Goal: Check status: Check status

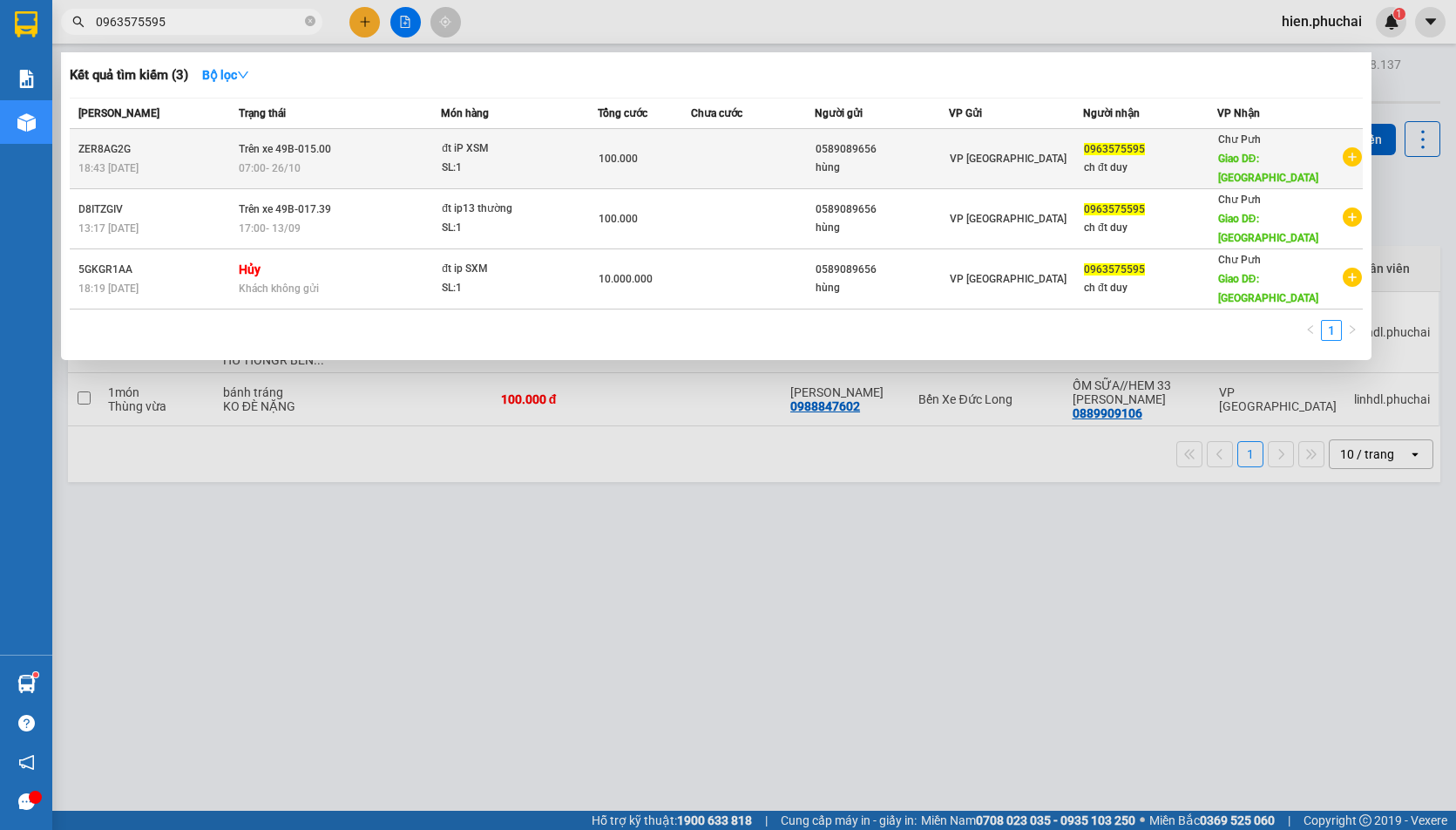
type input "0963575595"
click at [349, 134] on td "Trên xe 49B-015.00 07:00 [DATE]" at bounding box center [338, 159] width 207 height 60
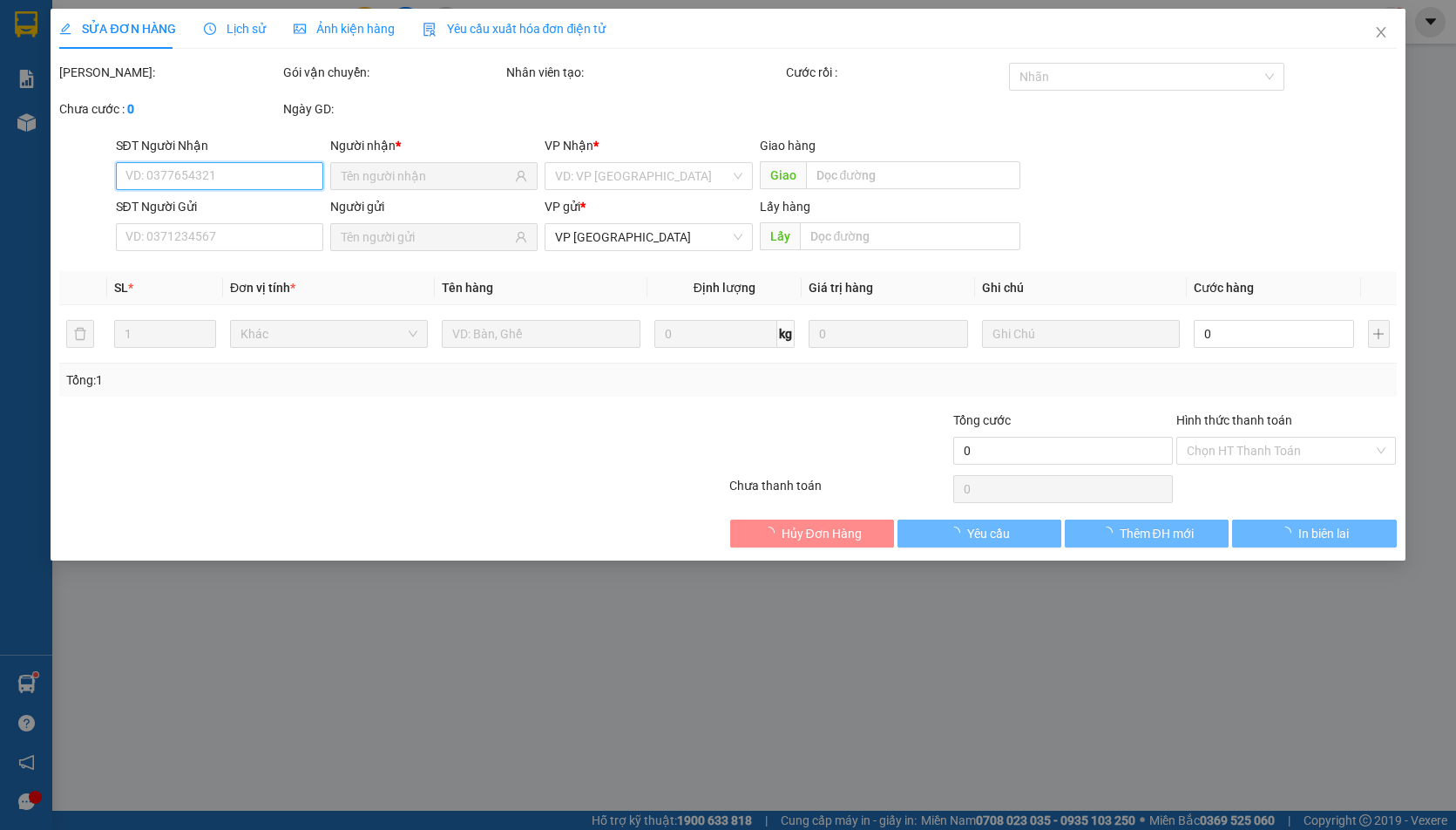
type input "0963575595"
type input "chợ gia le"
type input "0589089656"
type input "100.000"
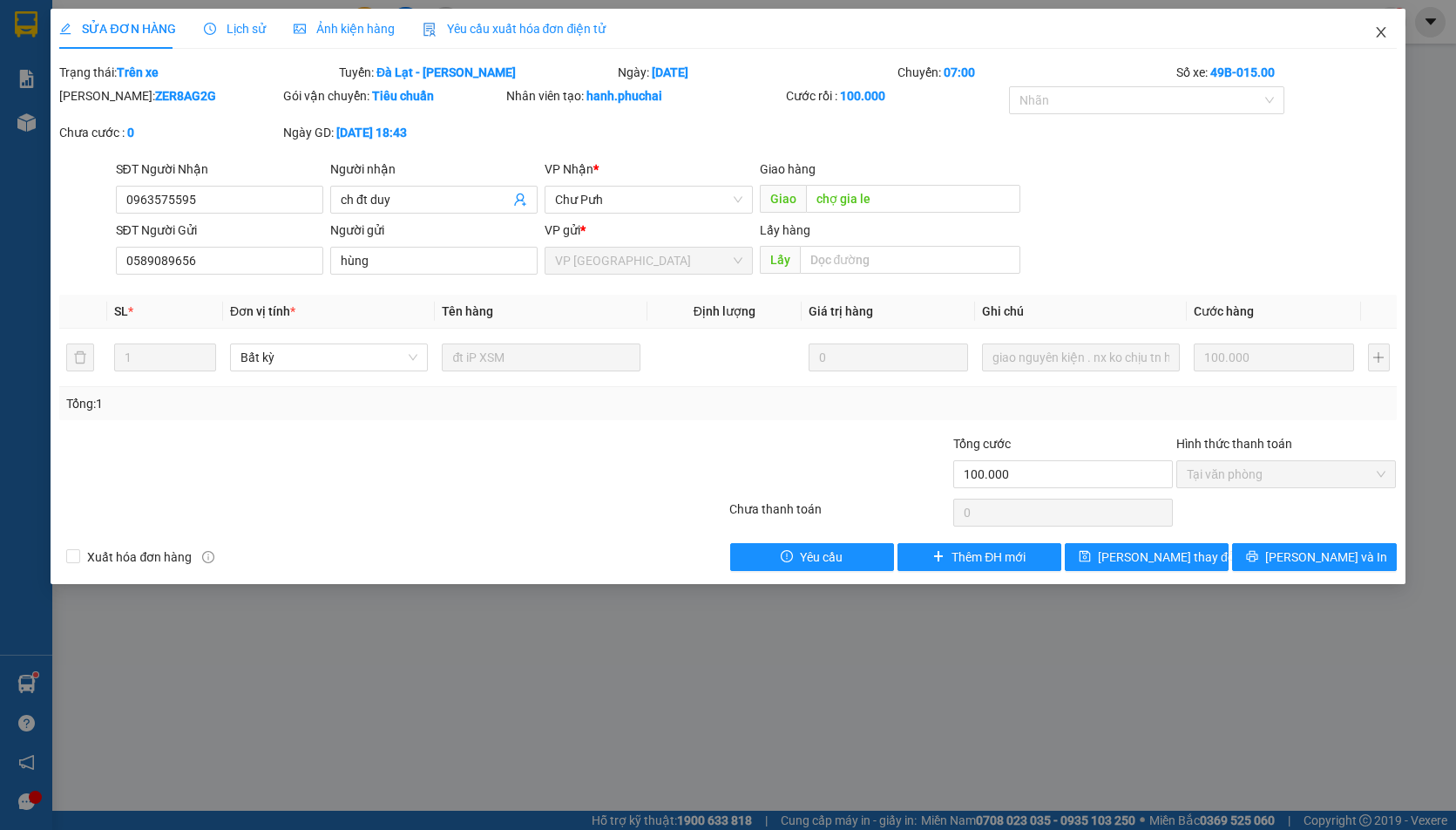
click at [1381, 26] on icon "close" at bounding box center [1381, 32] width 14 height 14
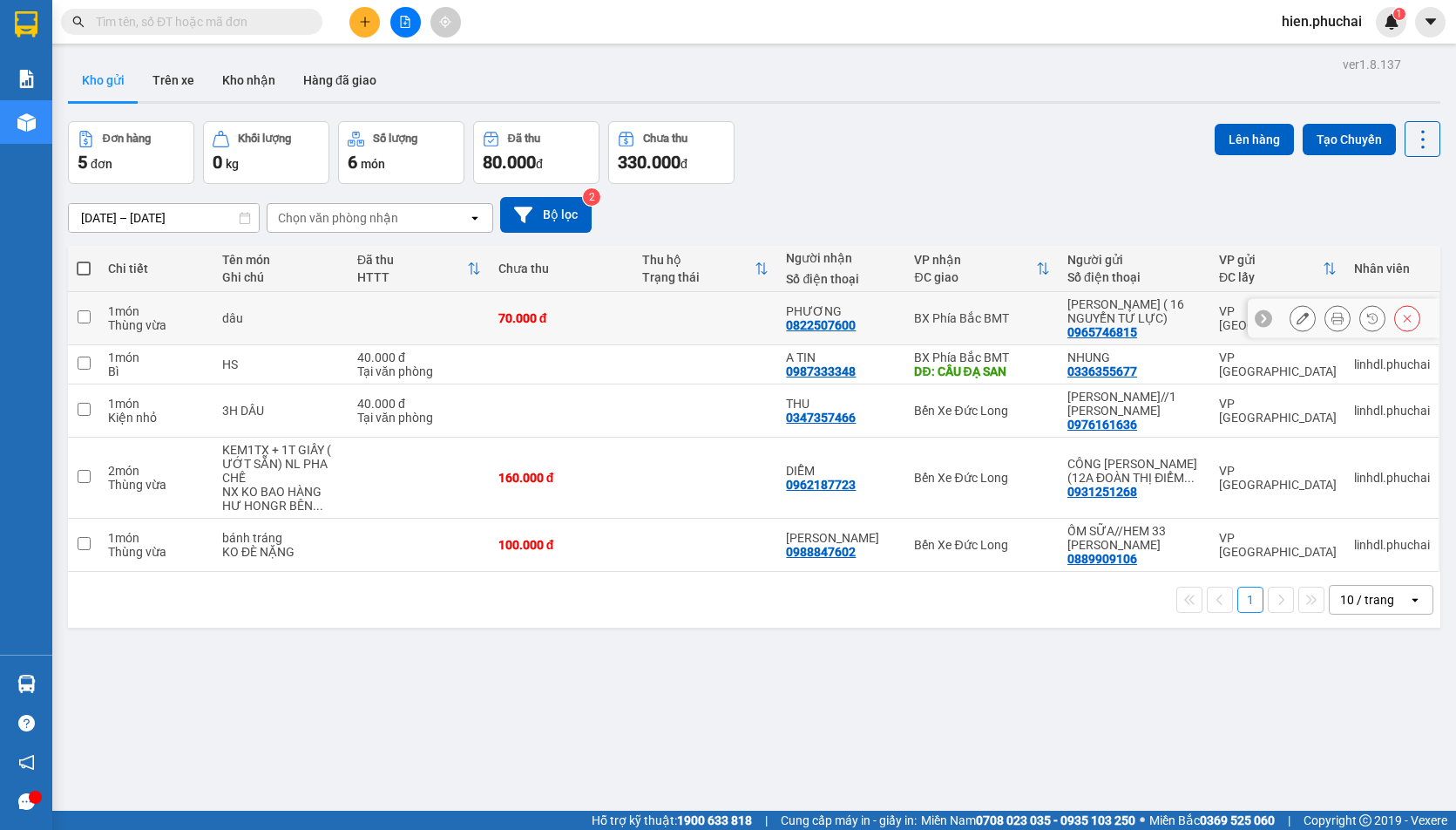
click at [1364, 324] on button at bounding box center [1372, 318] width 24 height 31
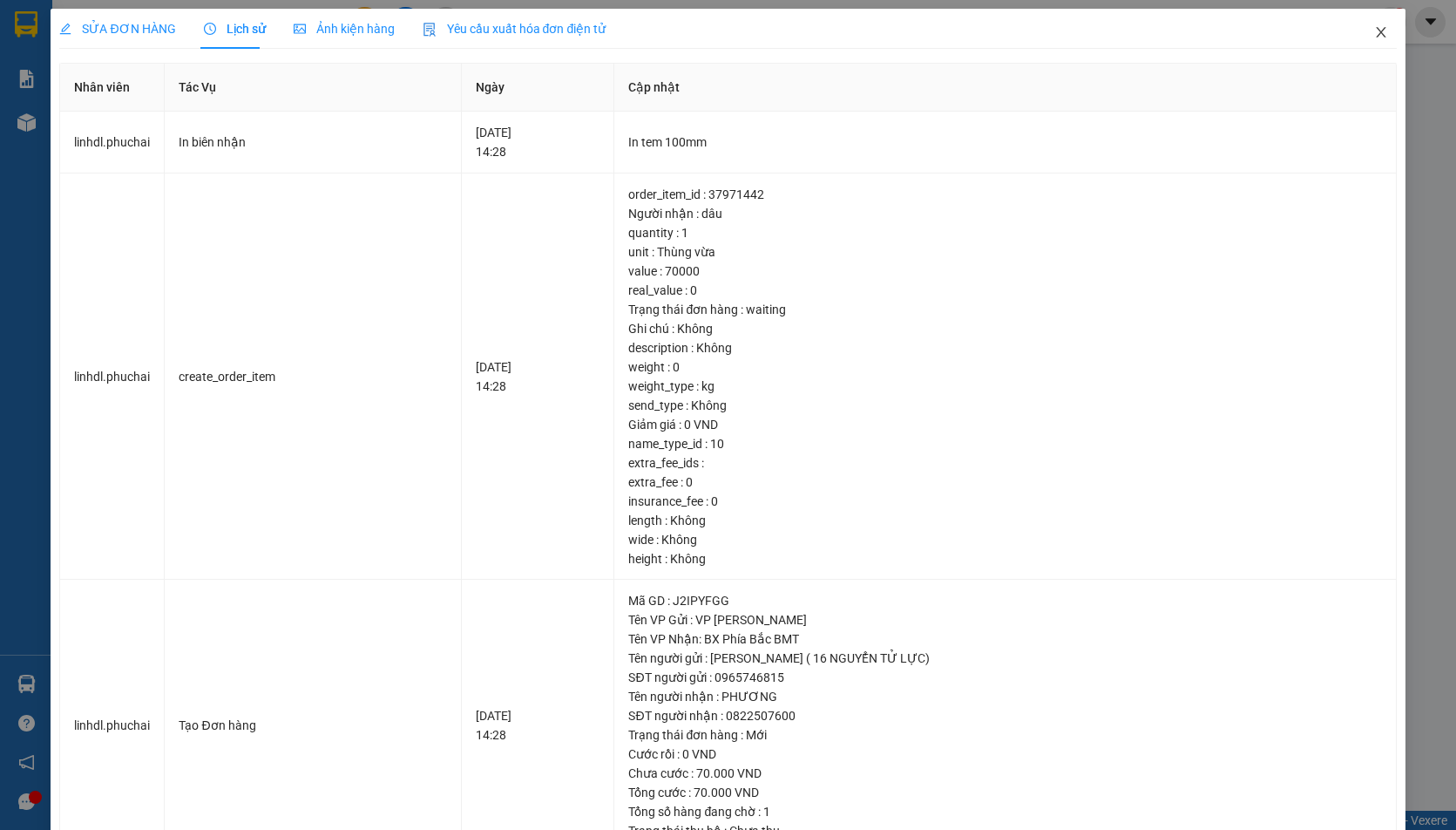
click at [1374, 33] on icon "close" at bounding box center [1381, 32] width 14 height 14
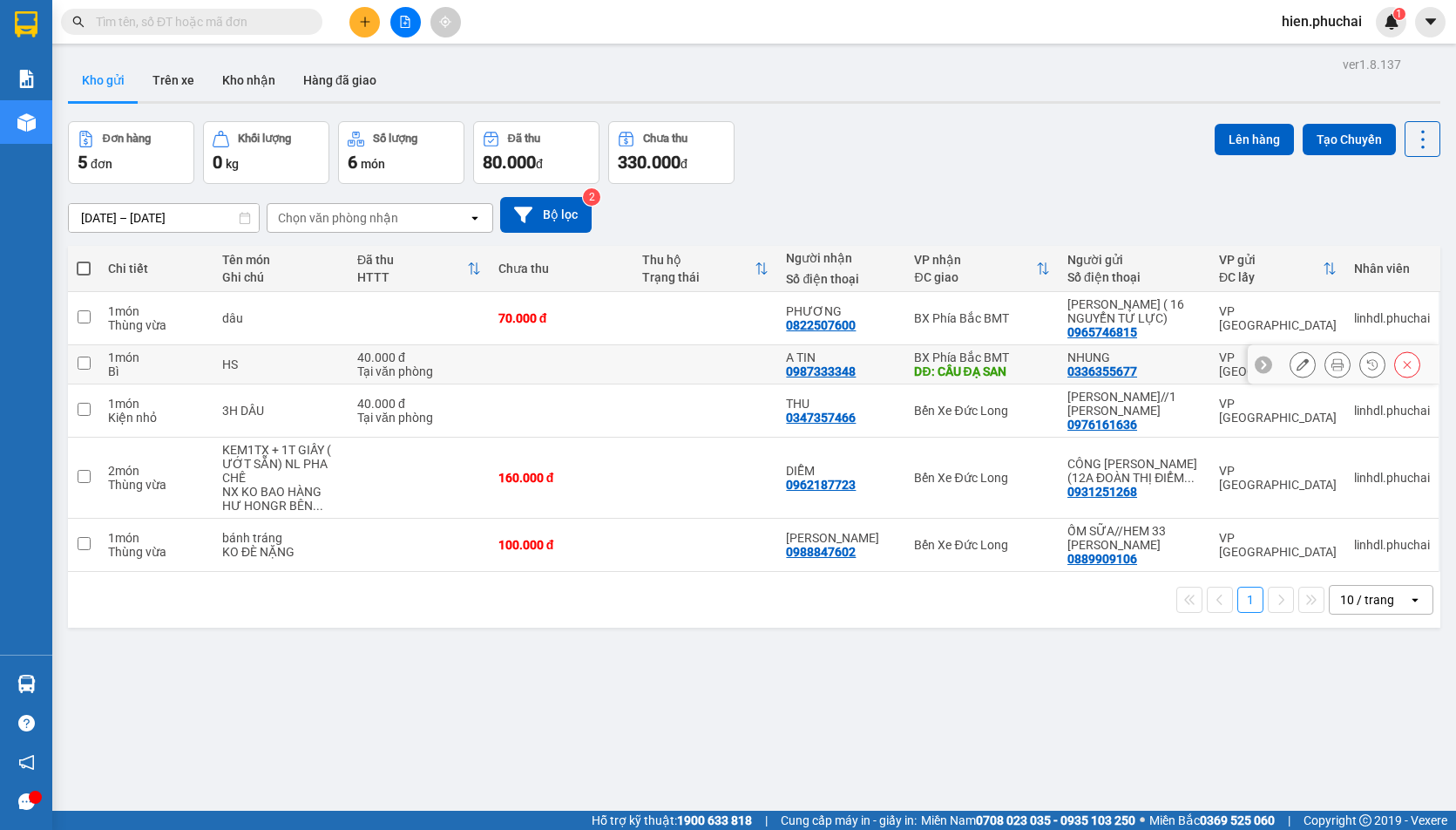
click at [1364, 364] on button at bounding box center [1372, 365] width 24 height 31
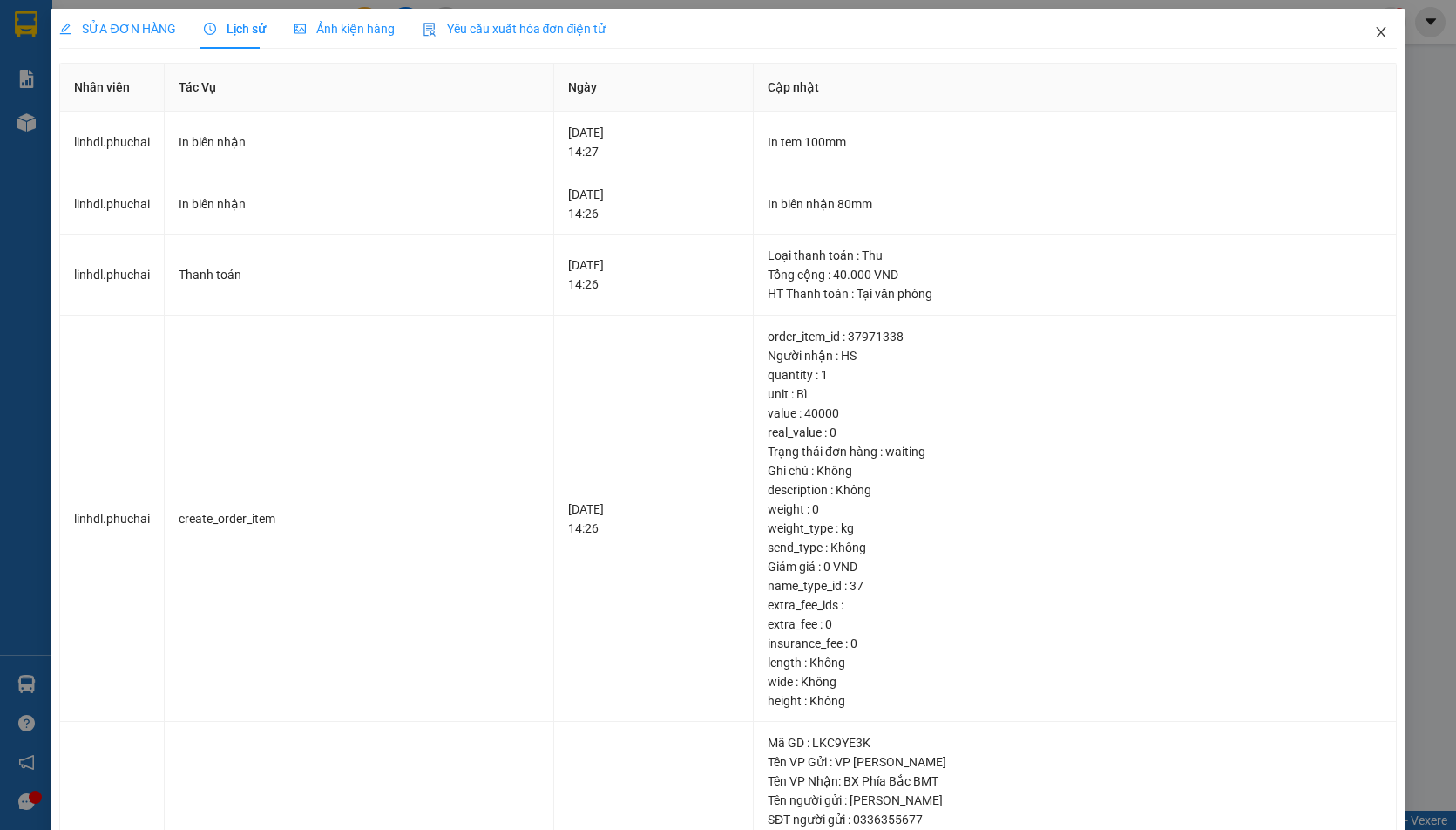
click at [1374, 36] on icon "close" at bounding box center [1381, 32] width 14 height 14
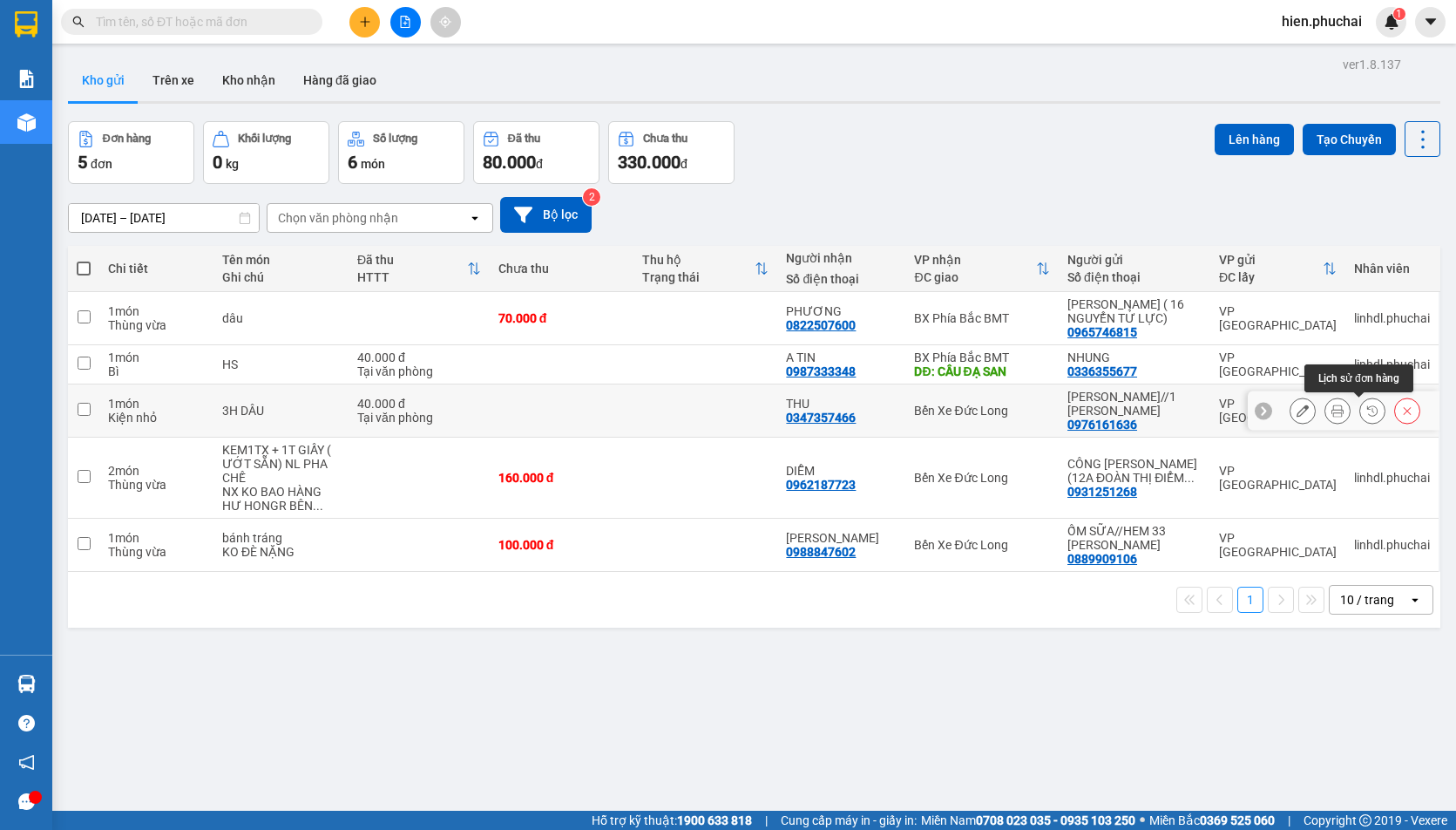
click at [1366, 409] on icon at bounding box center [1372, 410] width 12 height 12
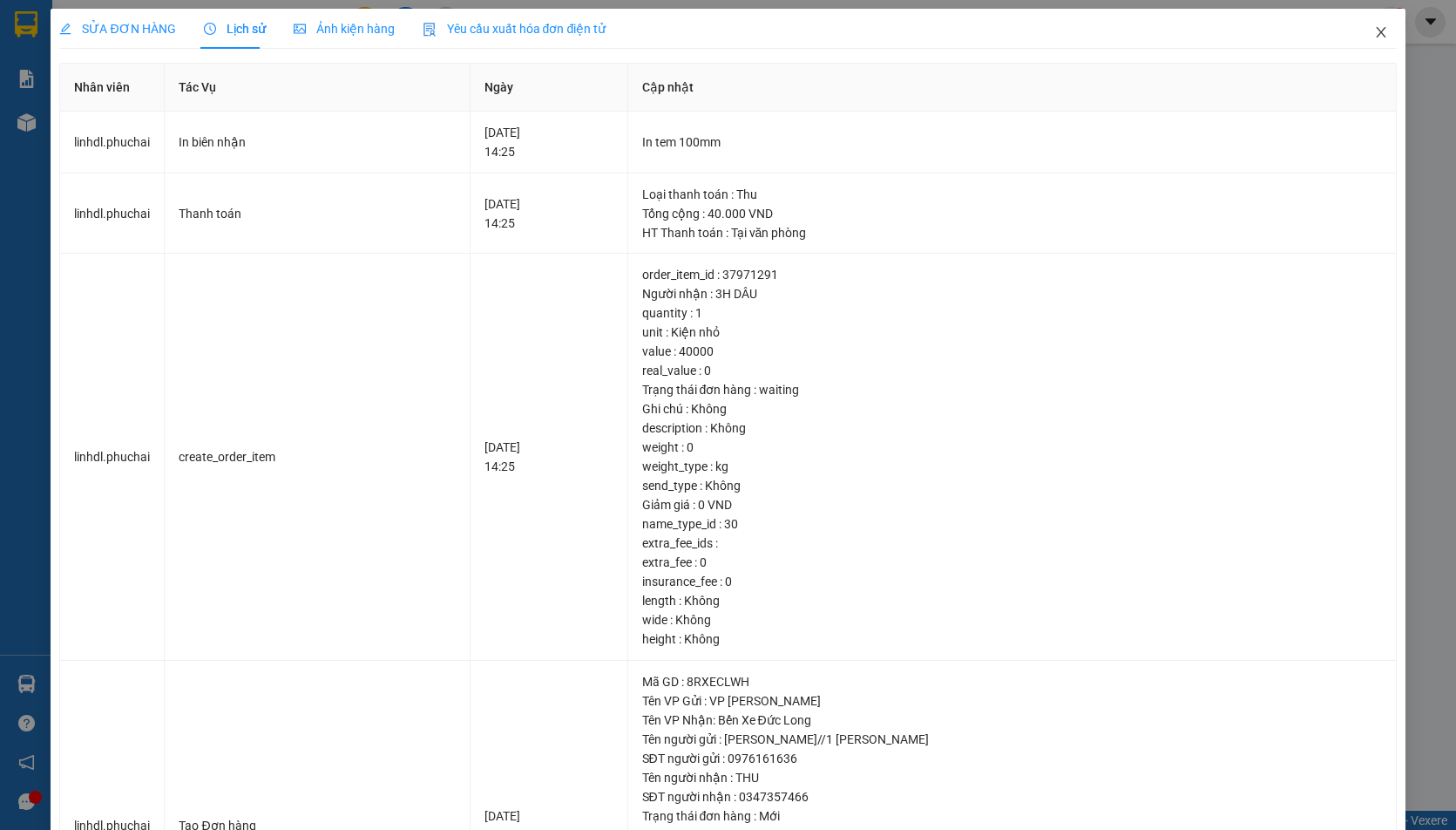
click at [1376, 34] on icon "close" at bounding box center [1381, 32] width 9 height 10
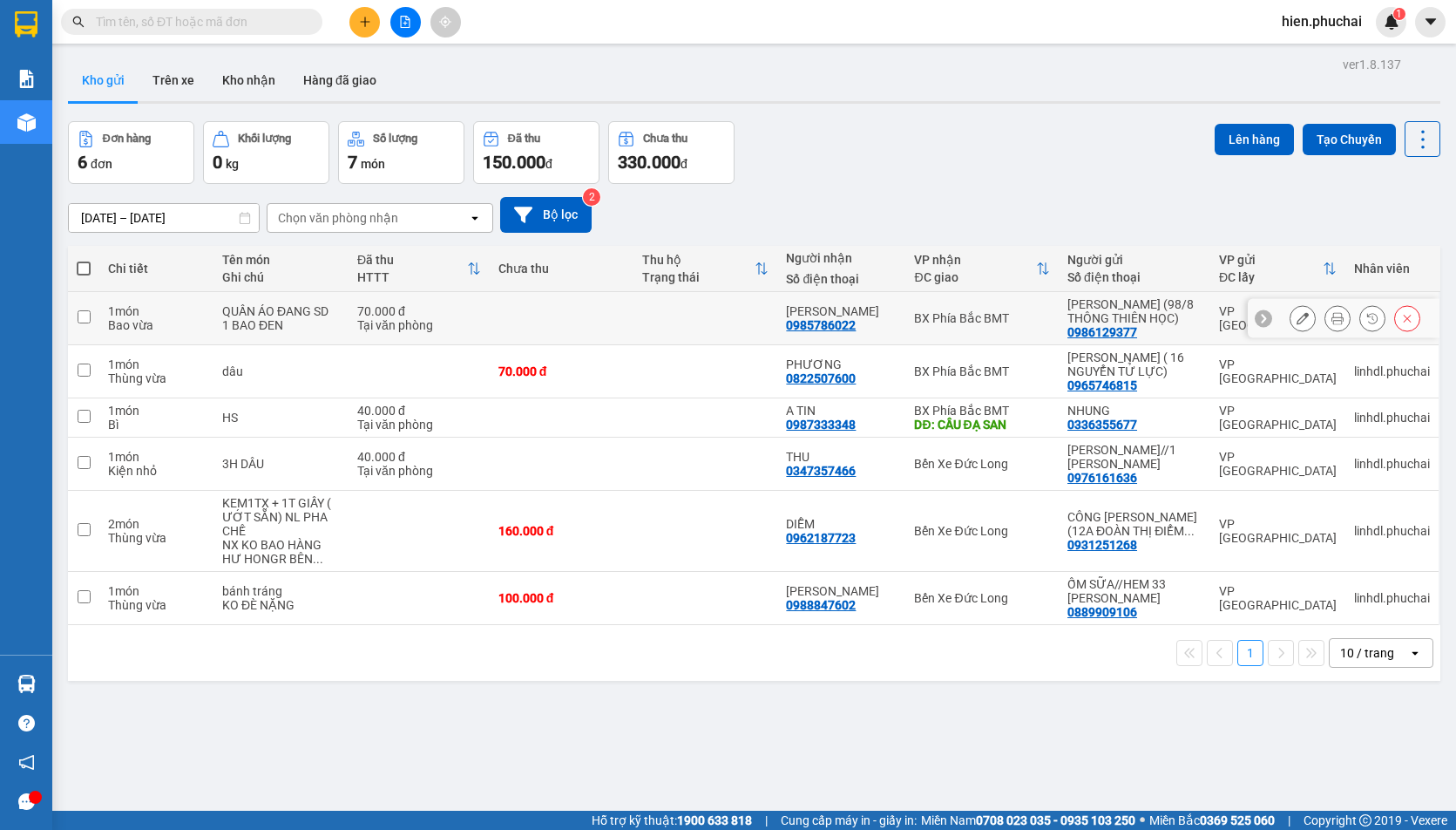
click at [1366, 313] on icon at bounding box center [1372, 318] width 12 height 12
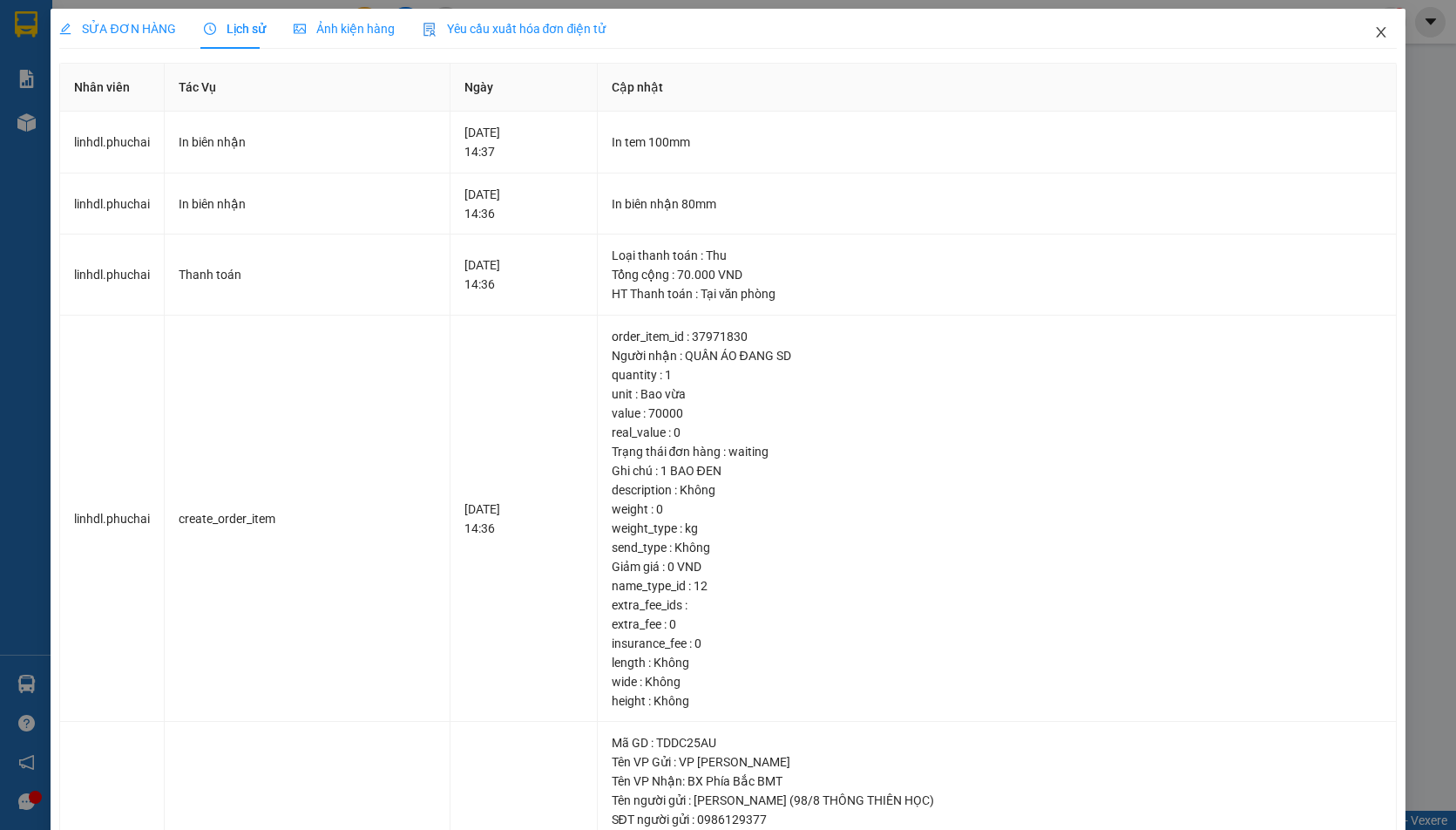
click at [1380, 33] on span "Close" at bounding box center [1381, 32] width 49 height 49
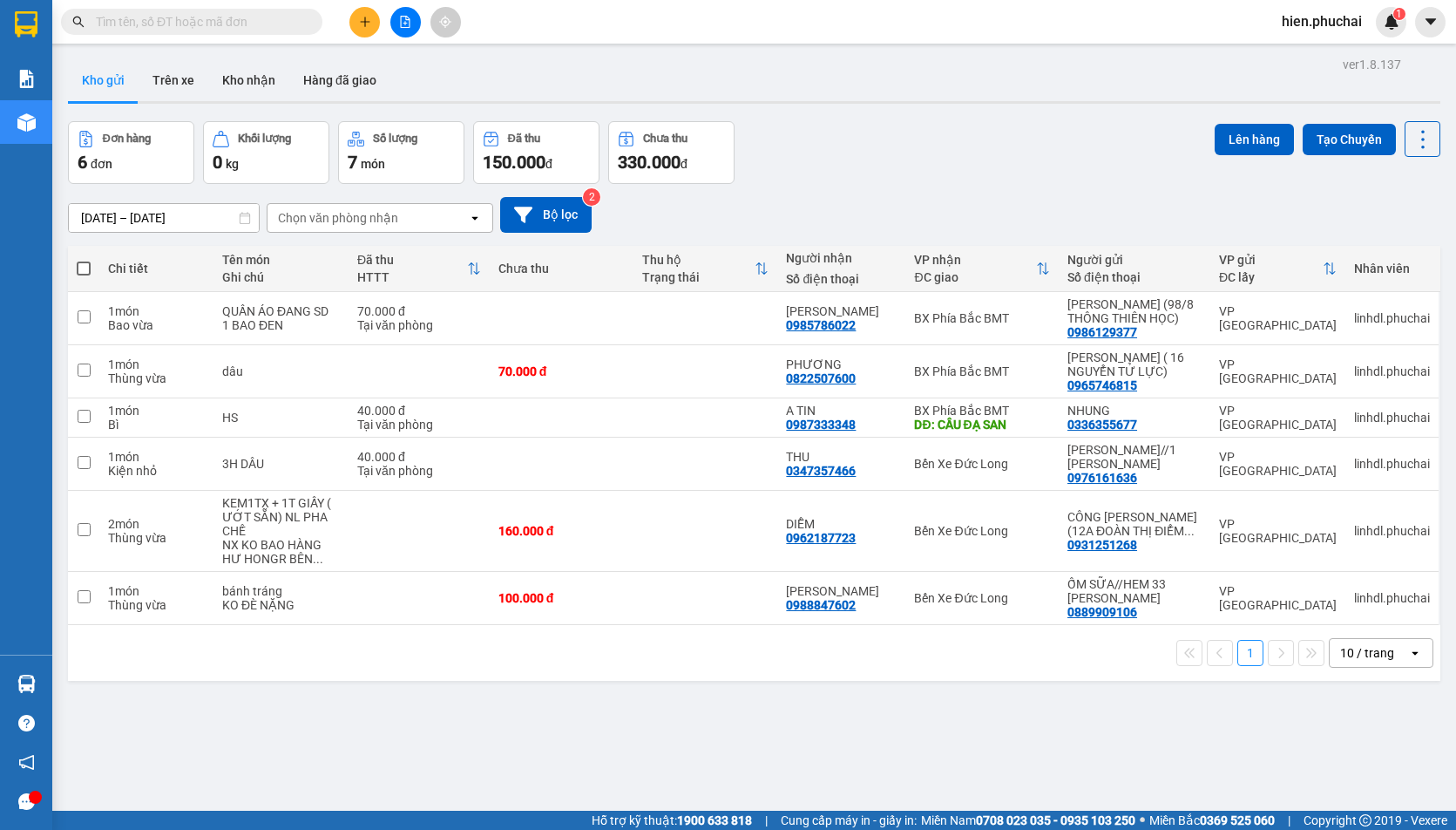
click at [1035, 179] on div "Đơn hàng 6 đơn Khối lượng 0 kg Số lượng 7 món Đã thu 150.000 đ Chưa thu 330.000…" at bounding box center [754, 153] width 1372 height 63
click at [761, 217] on div "13/09/2025 – 15/09/2025 Press the down arrow key to interact with the calendar …" at bounding box center [754, 214] width 1372 height 35
click at [478, 707] on div "ver 1.8.137 Kho gửi Trên xe Kho nhận Hàng đã giao Đơn hàng 6 đơn Khối lượng 0 k…" at bounding box center [754, 467] width 1386 height 830
click at [404, 25] on icon "file-add" at bounding box center [405, 21] width 12 height 12
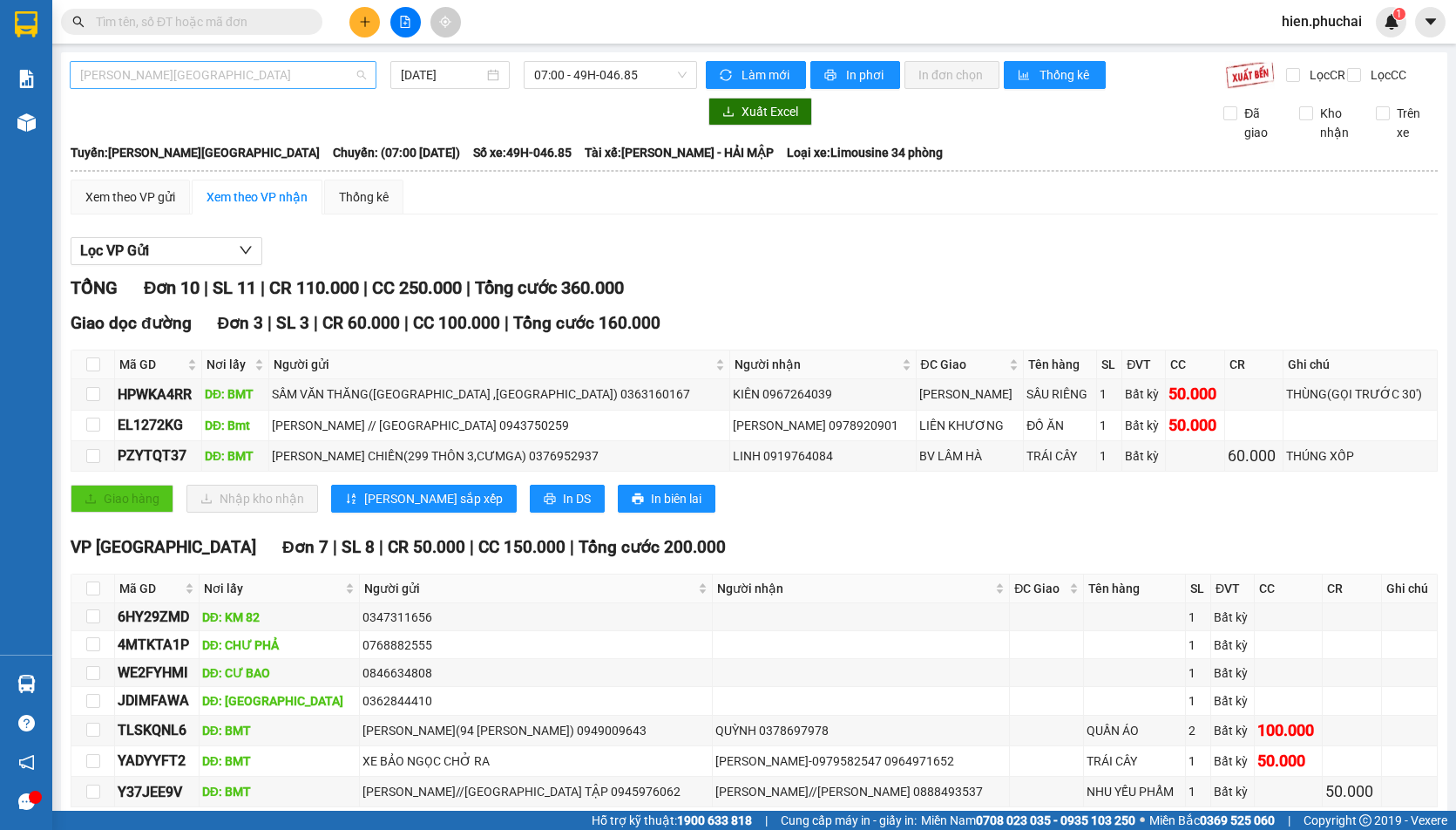
click at [232, 80] on span "[PERSON_NAME][GEOGRAPHIC_DATA]" at bounding box center [223, 75] width 286 height 26
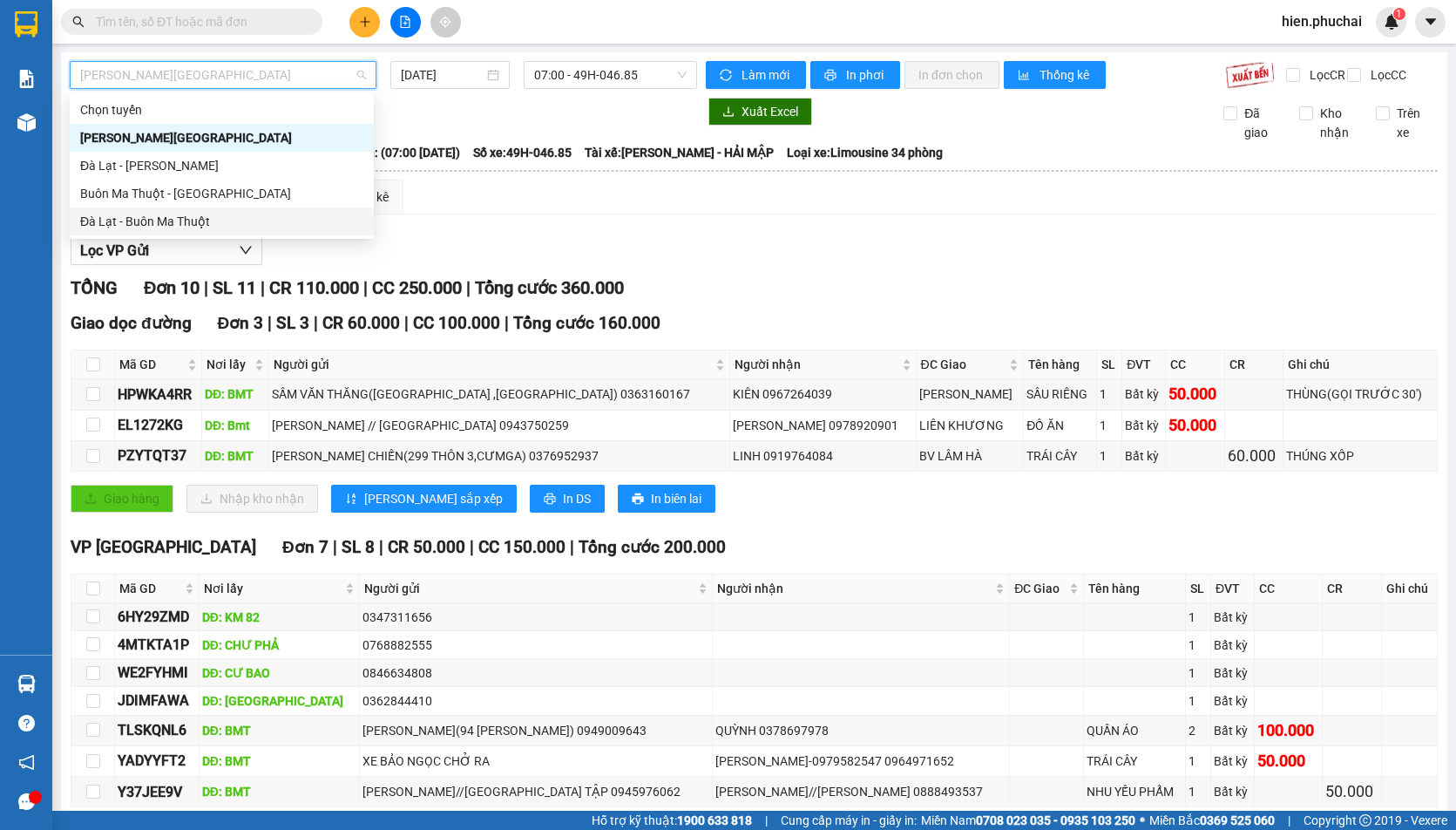
click at [211, 224] on div "Đà Lạt - Buôn Ma Thuột" at bounding box center [221, 221] width 283 height 19
type input "15/09/2025"
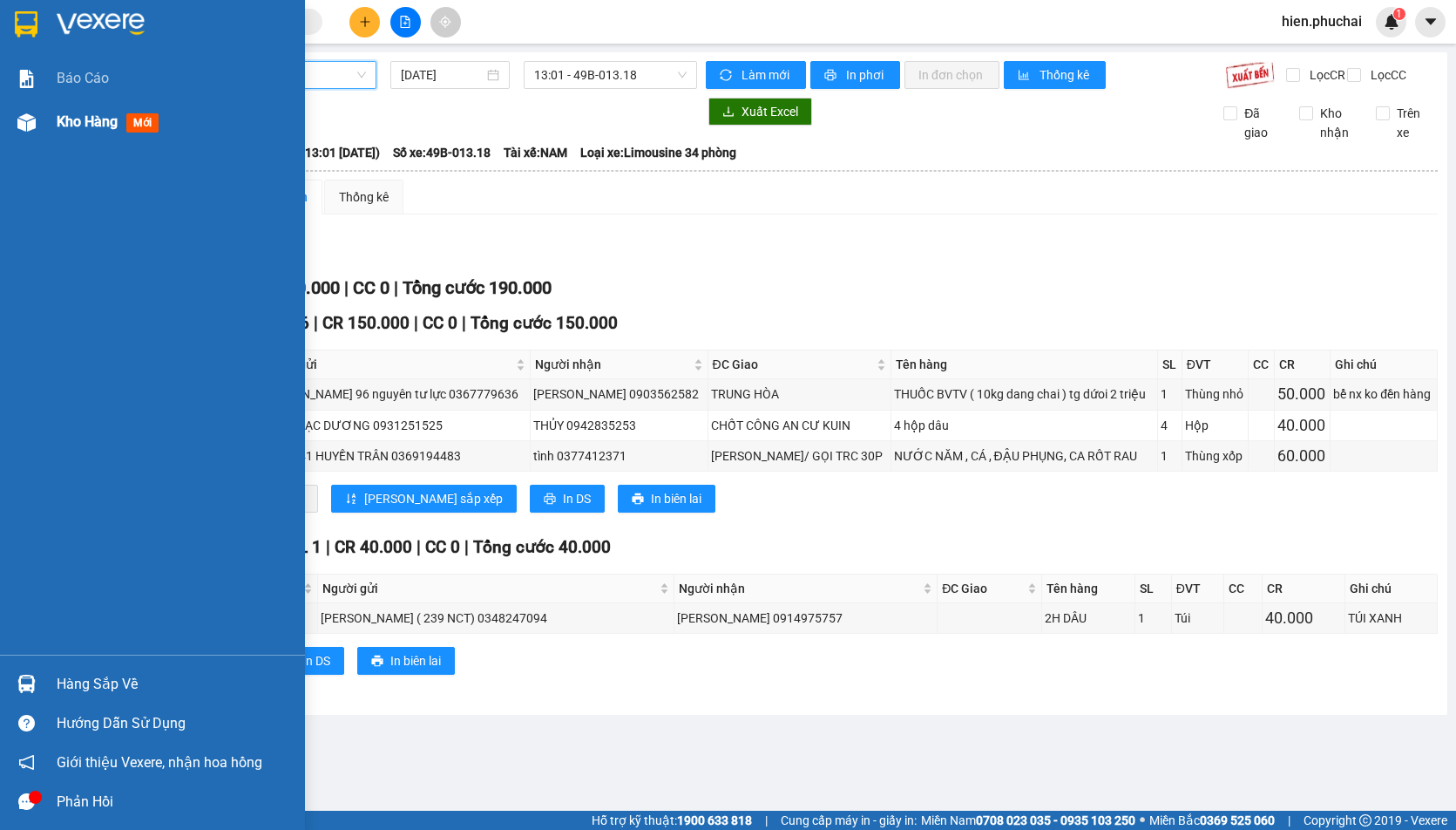
click at [21, 129] on img at bounding box center [27, 123] width 19 height 19
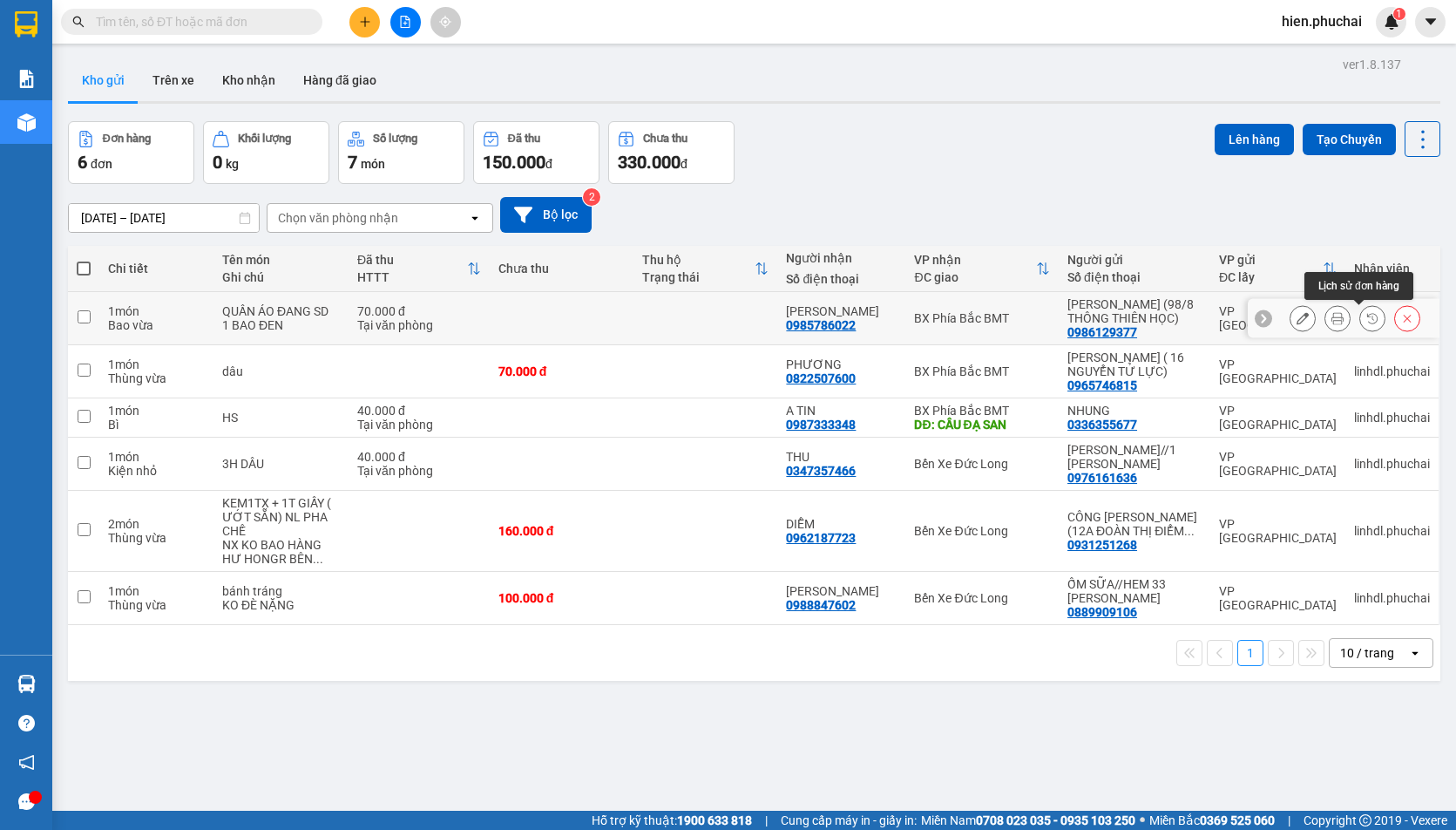
click at [1367, 320] on icon at bounding box center [1372, 318] width 10 height 10
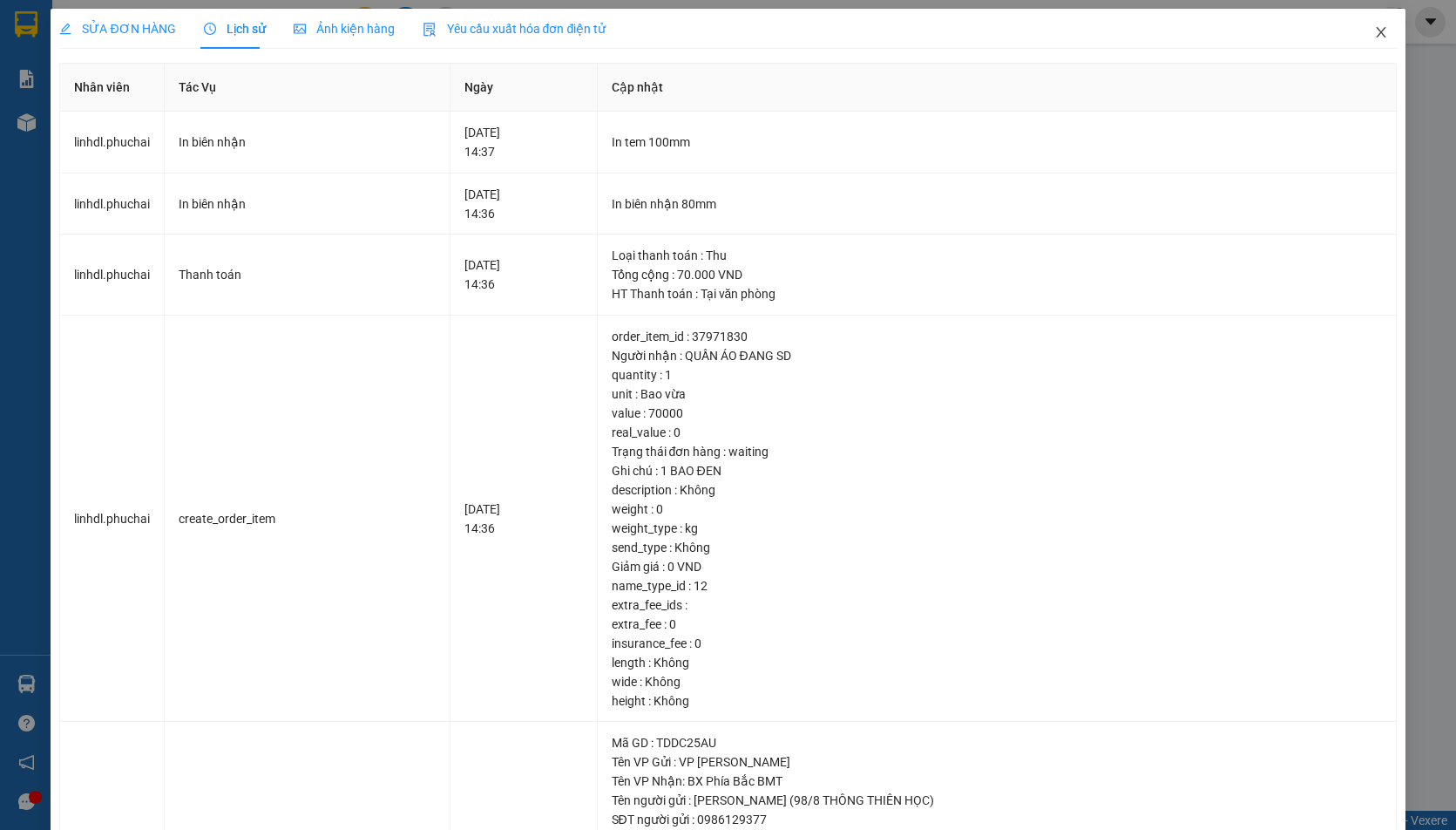
click at [1377, 28] on span "Close" at bounding box center [1381, 32] width 49 height 49
